Goal: Transaction & Acquisition: Purchase product/service

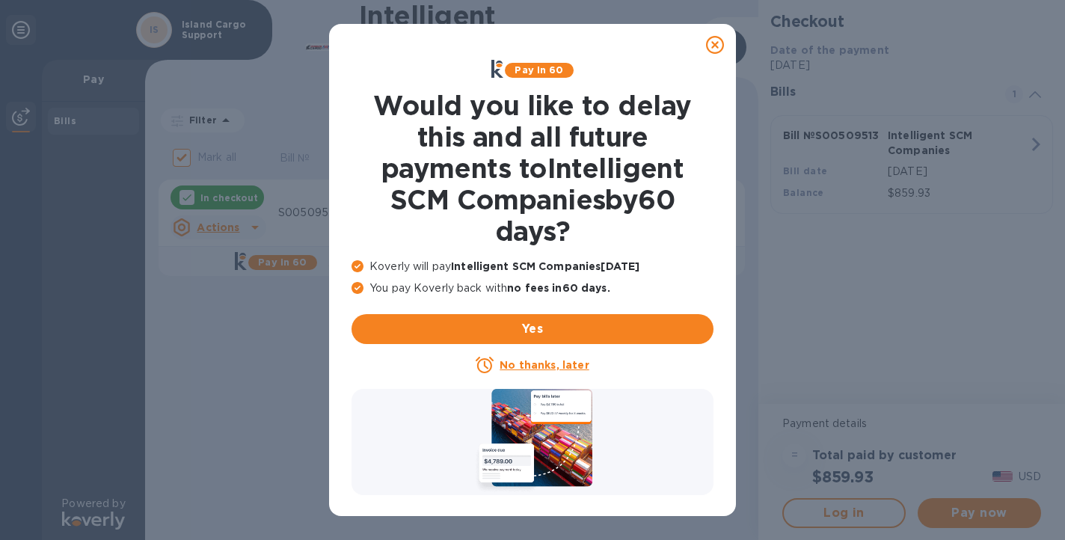
click at [515, 367] on u "No thanks, later" at bounding box center [544, 365] width 89 height 12
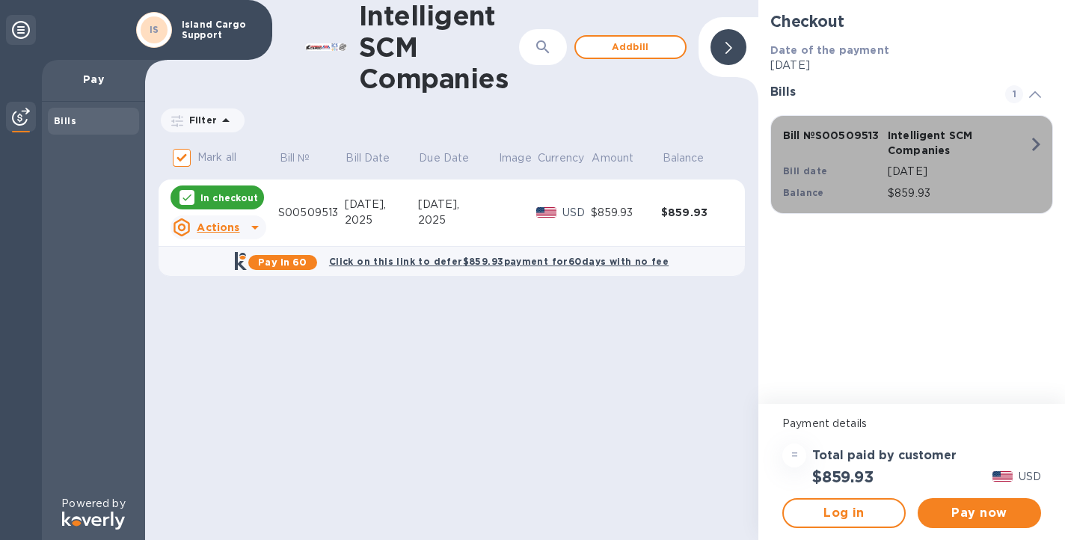
click at [964, 160] on div "Intelligent SCM Companies" at bounding box center [937, 143] width 105 height 36
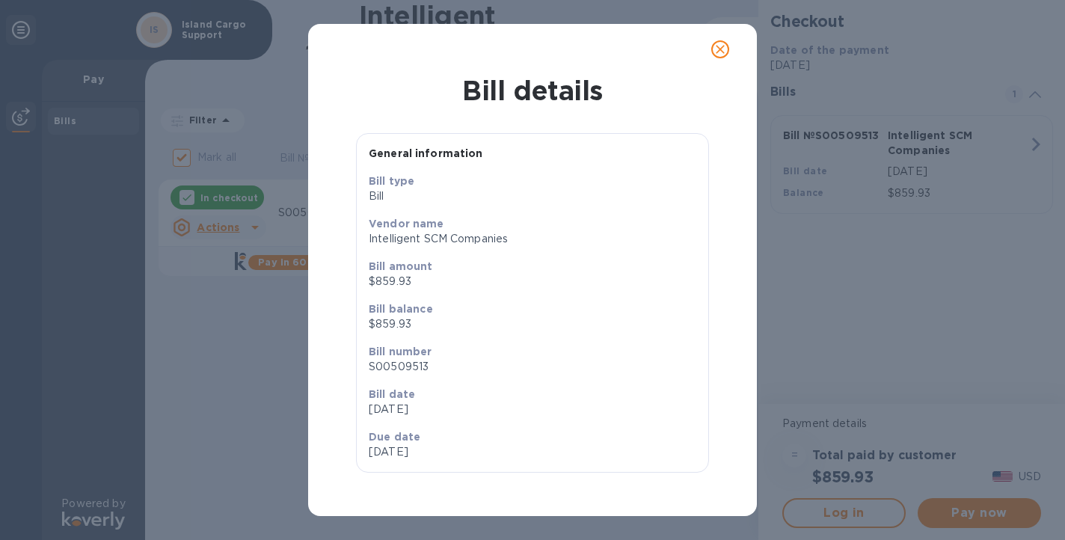
click at [723, 46] on icon "close" at bounding box center [720, 49] width 15 height 15
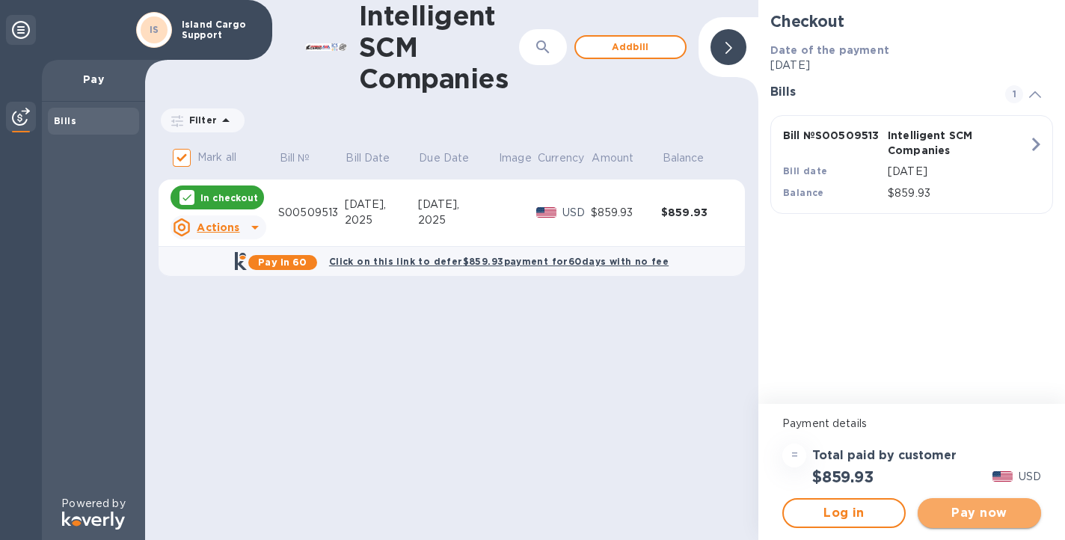
click at [996, 515] on span "Pay now" at bounding box center [979, 513] width 99 height 18
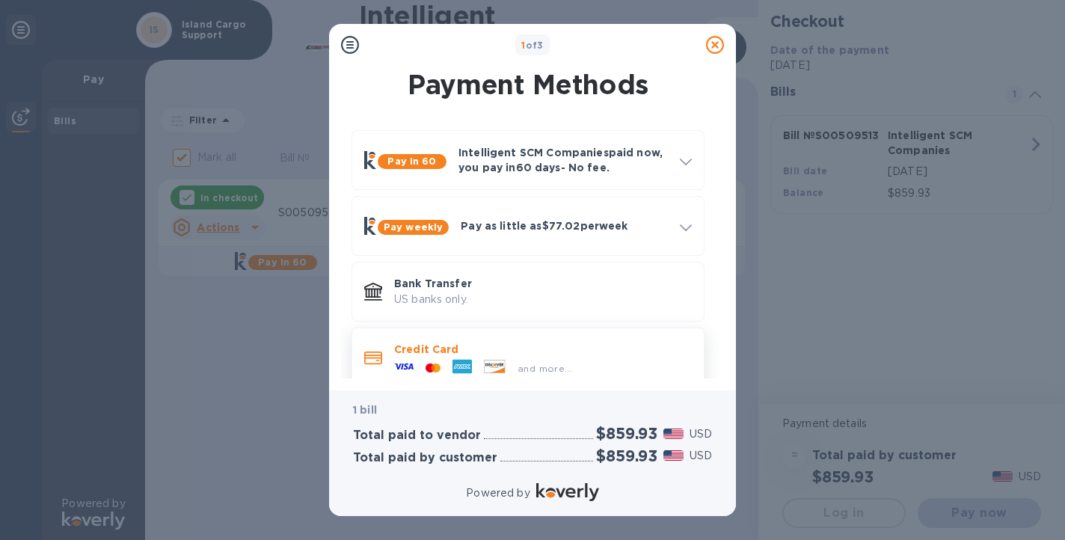
click at [402, 355] on p "Credit Card" at bounding box center [543, 349] width 298 height 15
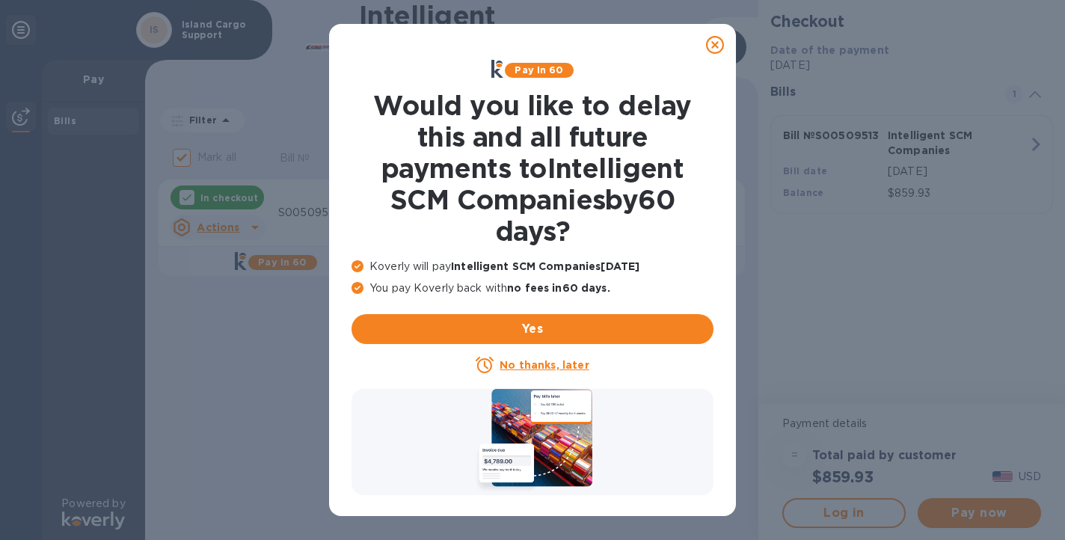
click at [541, 367] on u "No thanks, later" at bounding box center [544, 365] width 89 height 12
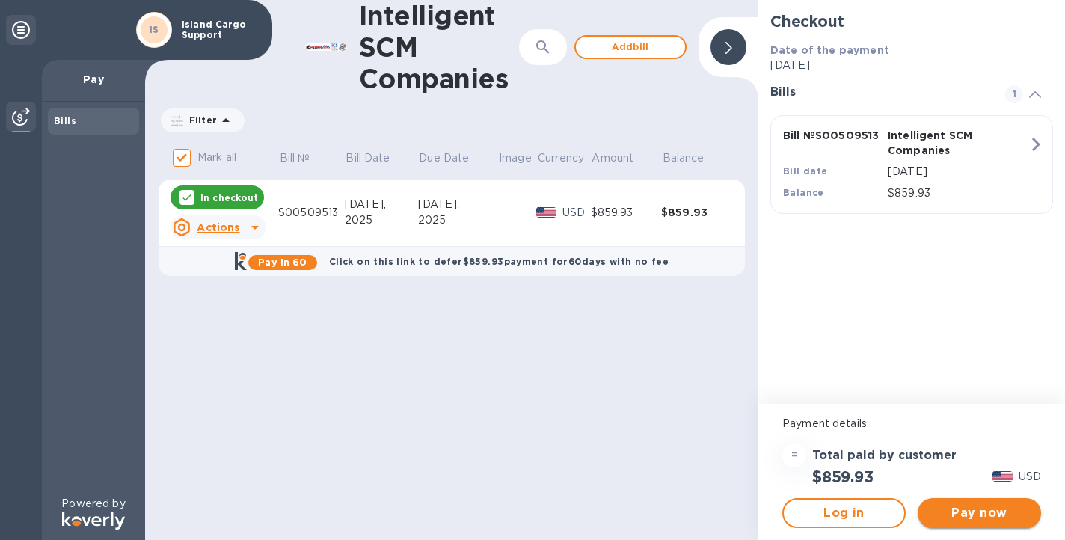
click at [978, 517] on span "Pay now" at bounding box center [979, 513] width 99 height 18
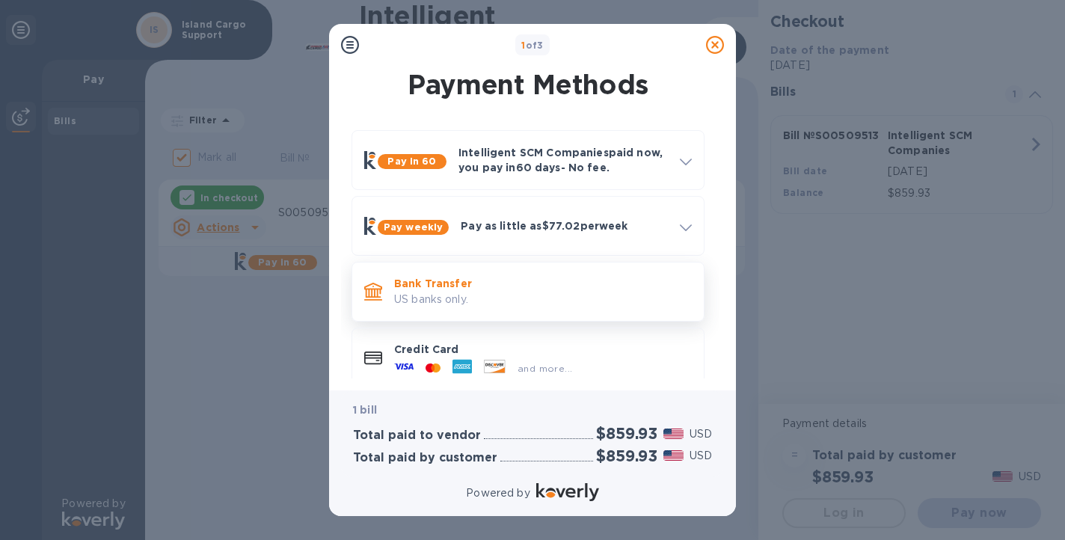
click at [553, 286] on p "Bank Transfer" at bounding box center [543, 283] width 298 height 15
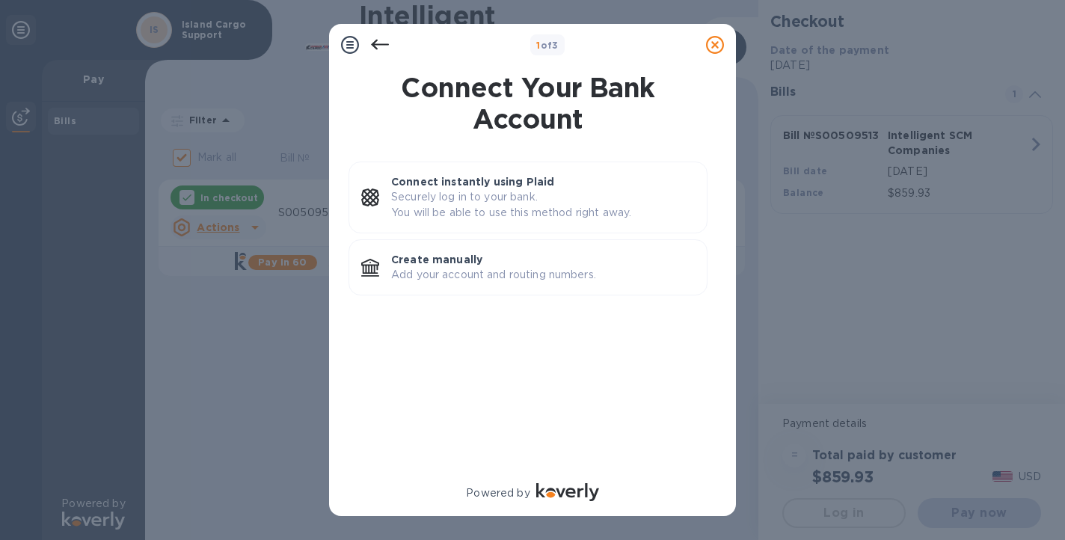
click at [382, 46] on icon at bounding box center [380, 45] width 18 height 18
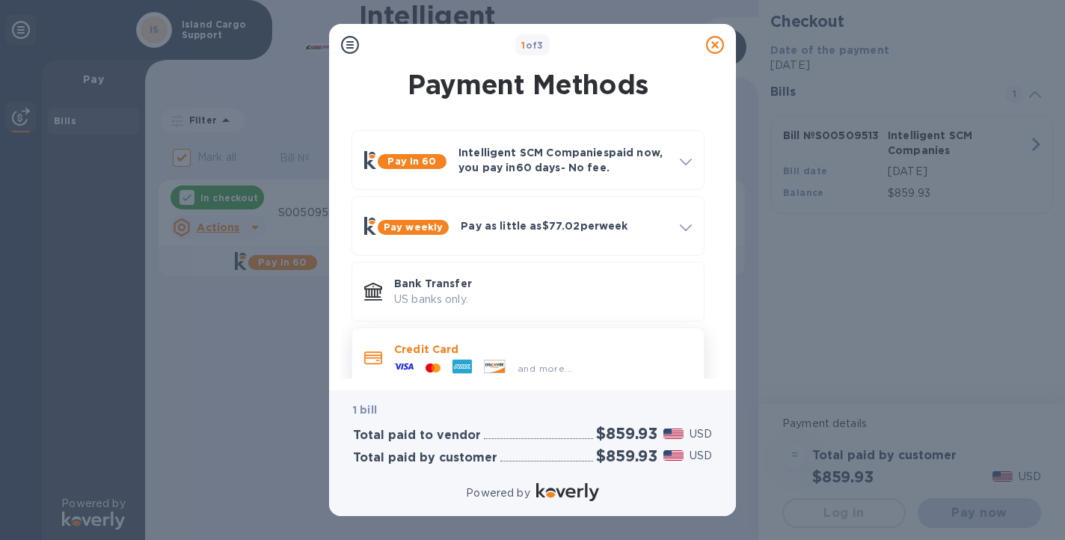
click at [429, 354] on p "Credit Card" at bounding box center [543, 349] width 298 height 15
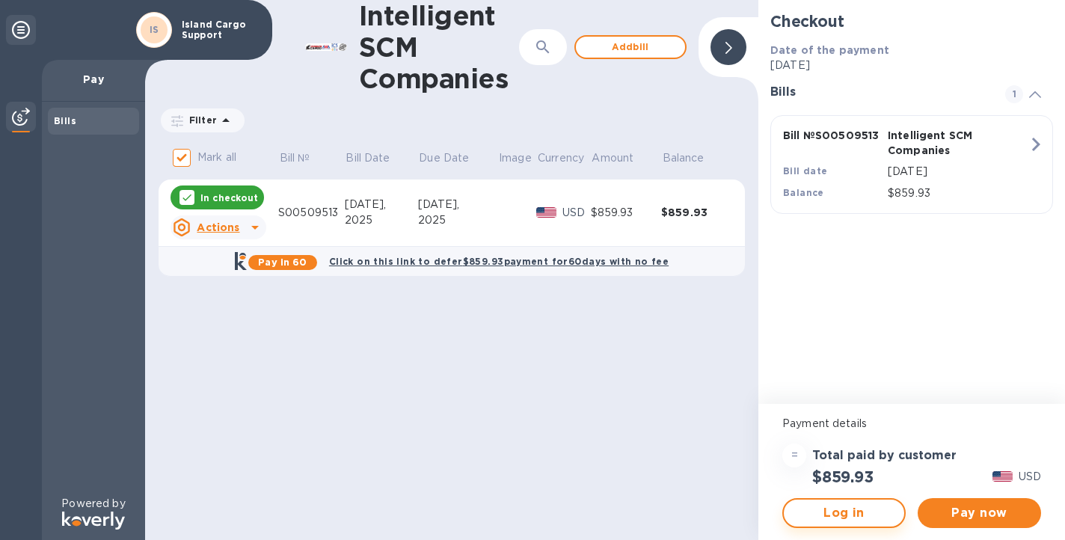
click at [821, 516] on span "Log in" at bounding box center [844, 513] width 96 height 18
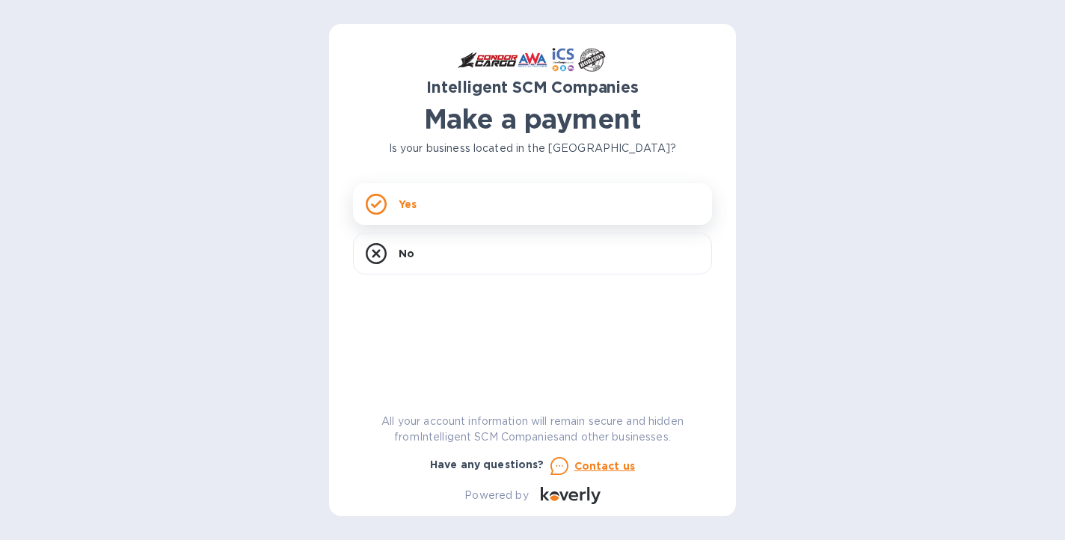
click at [400, 205] on p "Yes" at bounding box center [408, 204] width 18 height 15
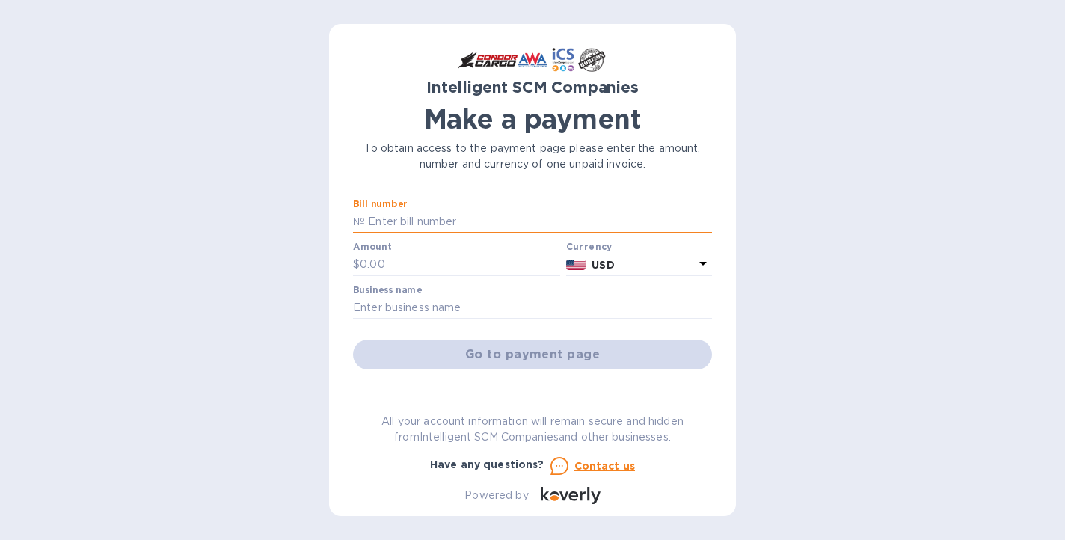
click at [396, 219] on input "text" at bounding box center [538, 222] width 347 height 22
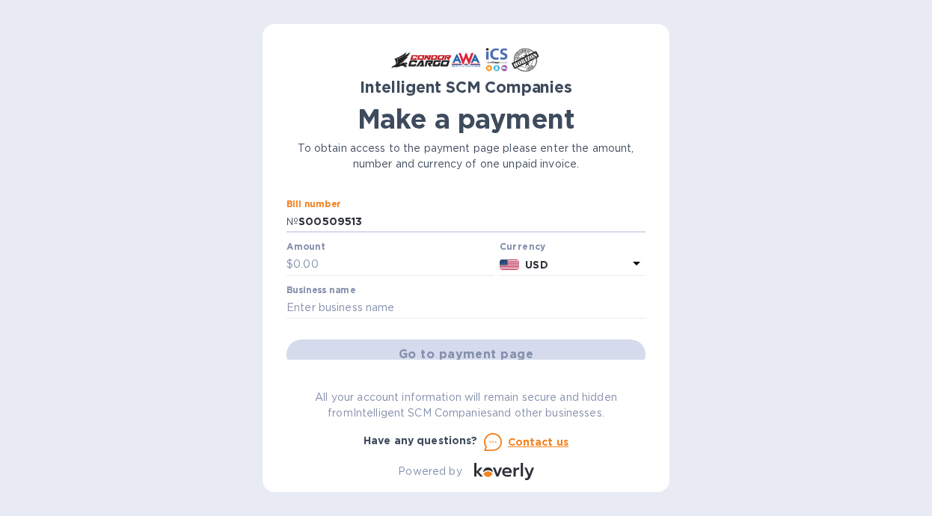
type input "S00509513"
type input "859.93"
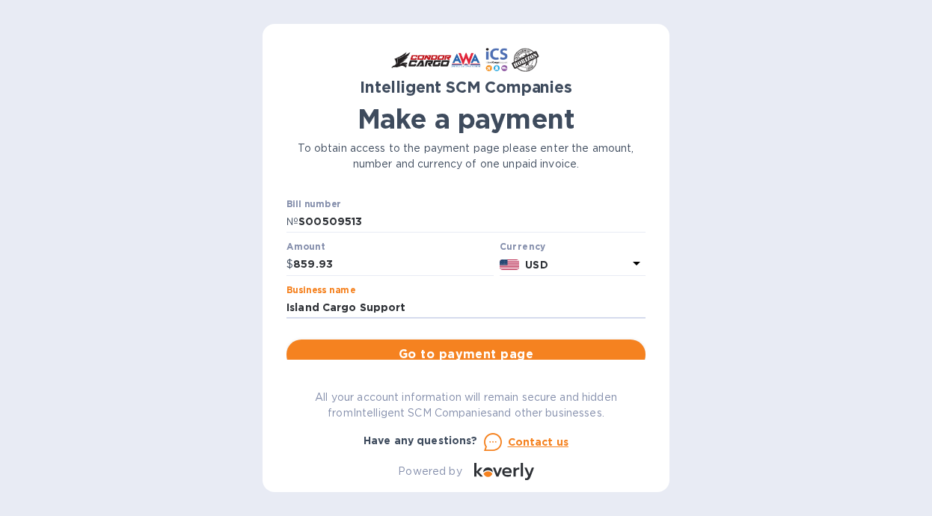
type input "Island Cargo Support"
click at [485, 348] on span "Go to payment page" at bounding box center [465, 355] width 335 height 18
